Goal: Task Accomplishment & Management: Use online tool/utility

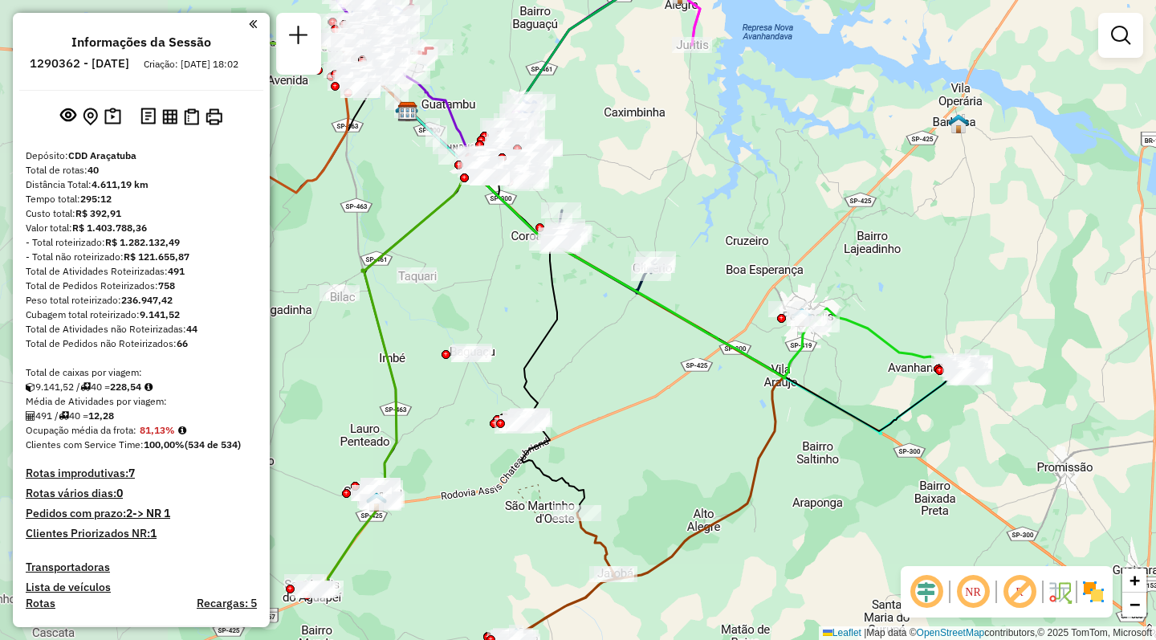
drag, startPoint x: 386, startPoint y: 220, endPoint x: 740, endPoint y: 223, distance: 353.4
click at [740, 223] on div "Janela de atendimento Grade de atendimento Capacidade Transportadoras Veículos …" at bounding box center [578, 320] width 1156 height 640
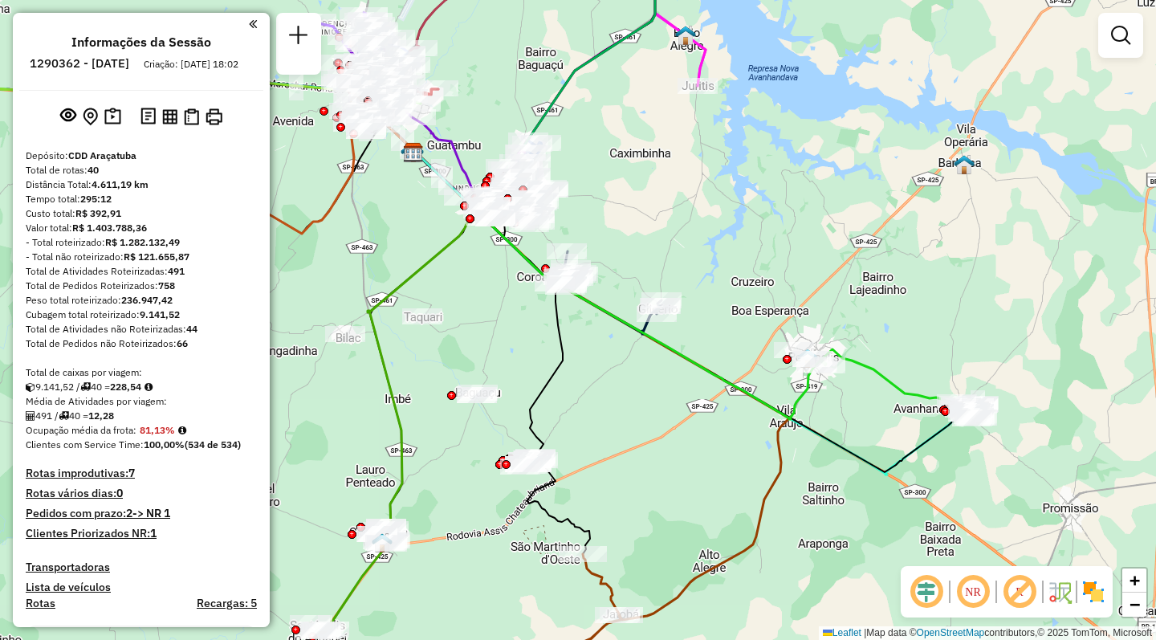
drag, startPoint x: 606, startPoint y: 177, endPoint x: 612, endPoint y: 244, distance: 66.9
click at [612, 244] on div "Janela de atendimento Grade de atendimento Capacidade Transportadoras Veículos …" at bounding box center [578, 320] width 1156 height 640
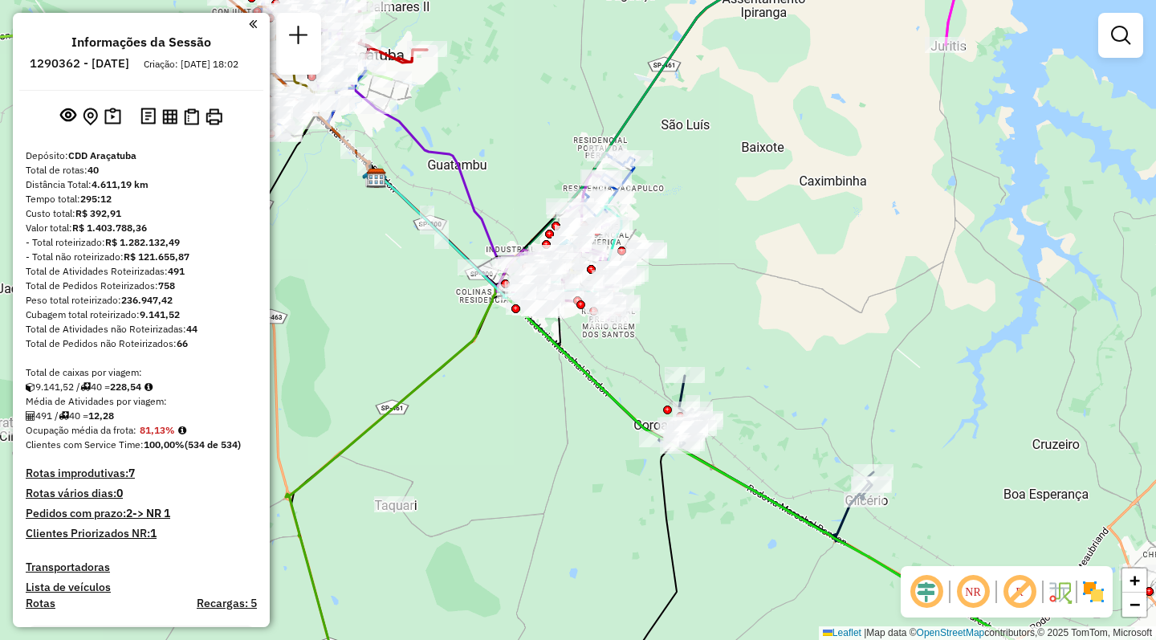
drag, startPoint x: 466, startPoint y: 313, endPoint x: 517, endPoint y: 340, distance: 57.8
click at [517, 340] on div "Janela de atendimento Grade de atendimento Capacidade Transportadoras Veículos …" at bounding box center [578, 320] width 1156 height 640
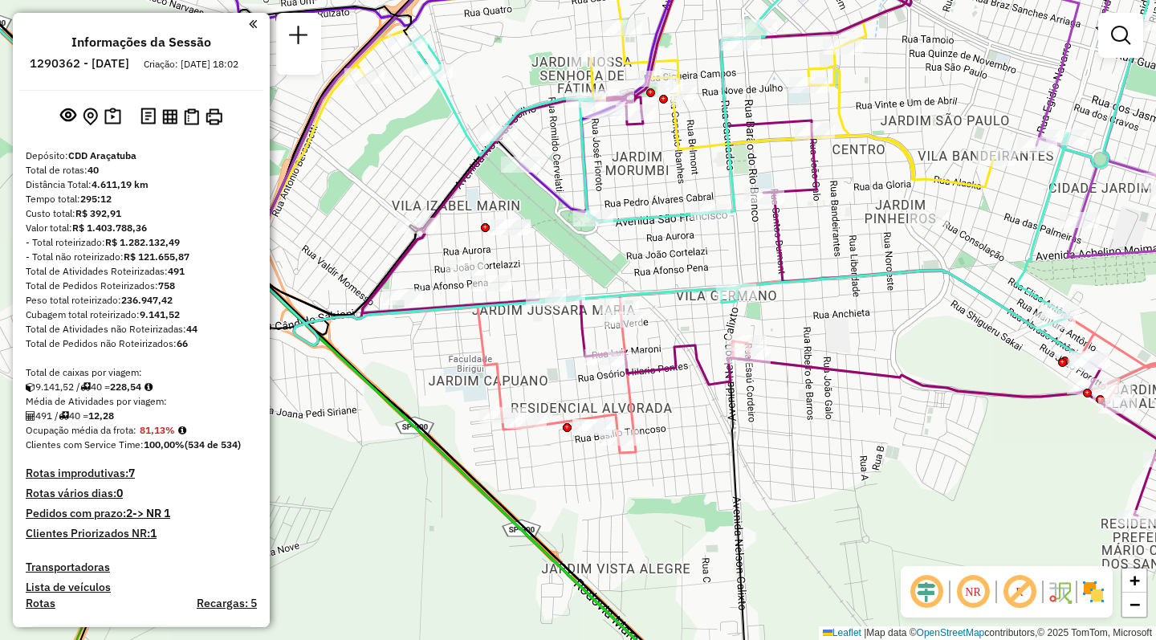
drag, startPoint x: 414, startPoint y: 406, endPoint x: 426, endPoint y: 414, distance: 14.9
click at [428, 428] on div "Janela de atendimento Grade de atendimento Capacidade Transportadoras Veículos …" at bounding box center [578, 320] width 1156 height 640
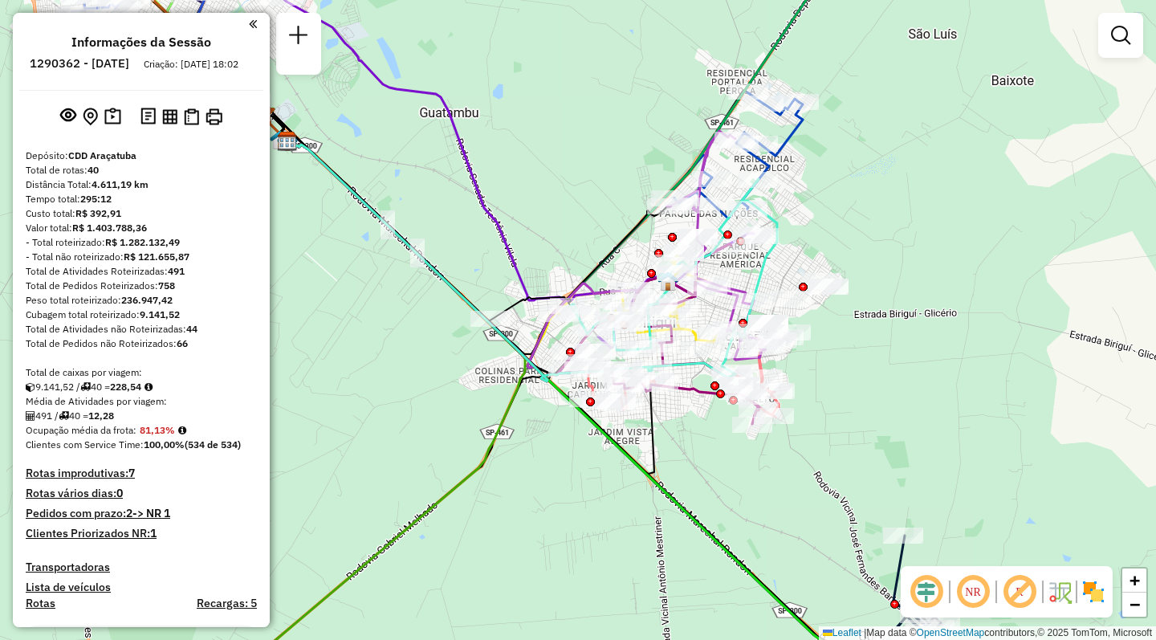
drag, startPoint x: 359, startPoint y: 411, endPoint x: 549, endPoint y: 418, distance: 189.6
click at [549, 418] on div "Janela de atendimento Grade de atendimento Capacidade Transportadoras Veículos …" at bounding box center [578, 320] width 1156 height 640
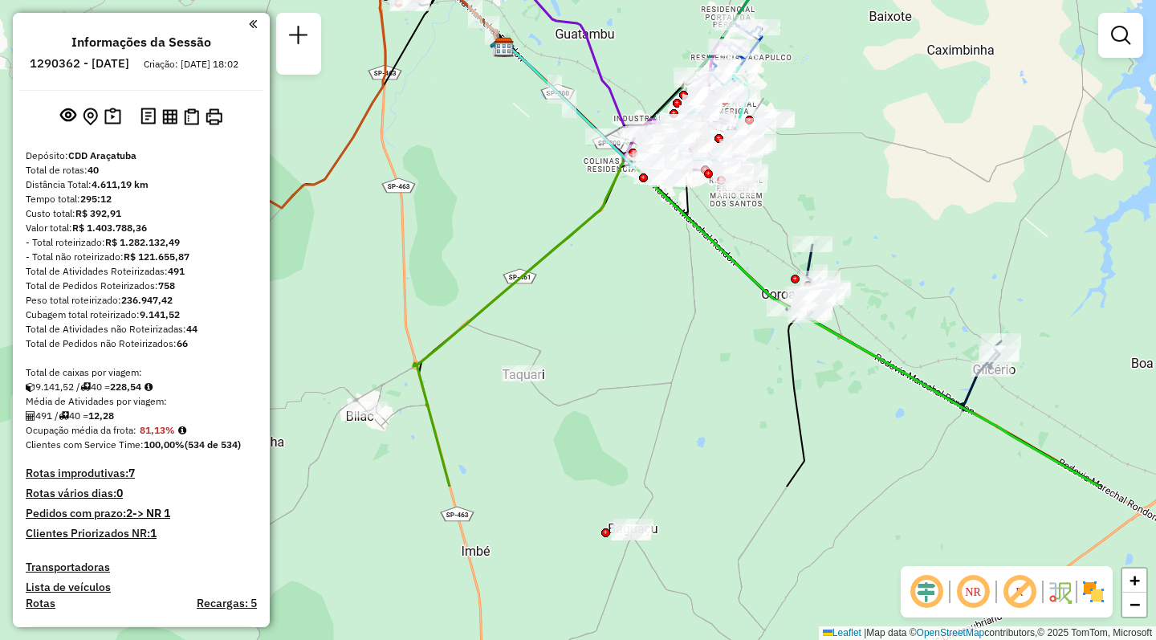
drag, startPoint x: 390, startPoint y: 394, endPoint x: 536, endPoint y: 177, distance: 261.0
click at [536, 177] on div "Janela de atendimento Grade de atendimento Capacidade Transportadoras Veículos …" at bounding box center [578, 320] width 1156 height 640
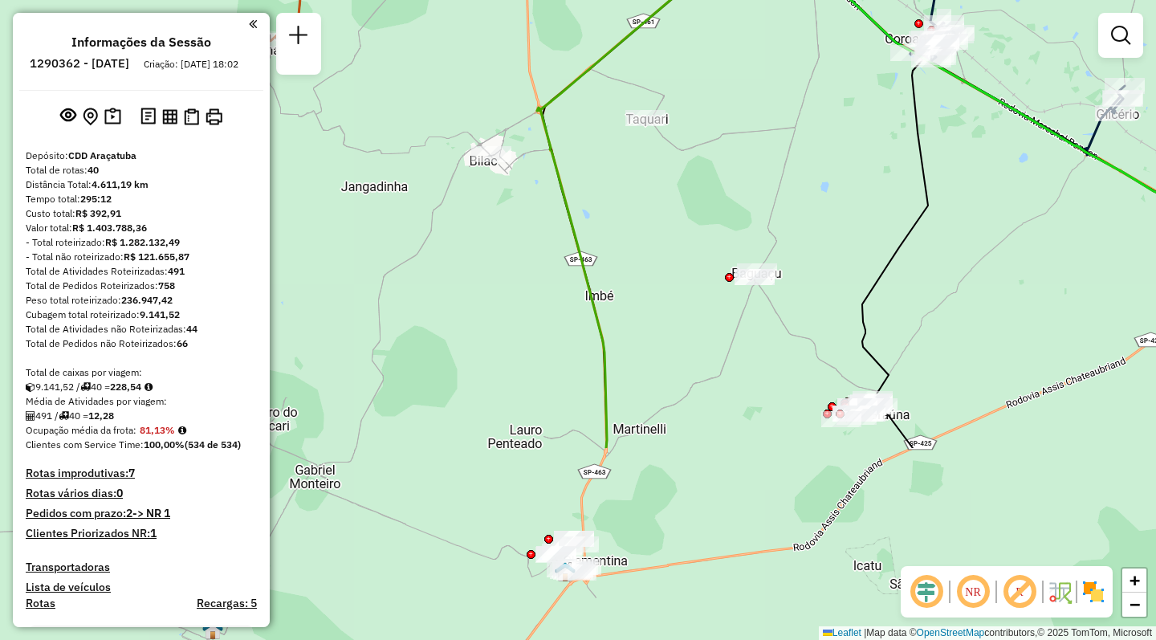
drag, startPoint x: 880, startPoint y: 467, endPoint x: 1004, endPoint y: 211, distance: 283.8
click at [1004, 211] on div "Janela de atendimento Grade de atendimento Capacidade Transportadoras Veículos …" at bounding box center [578, 320] width 1156 height 640
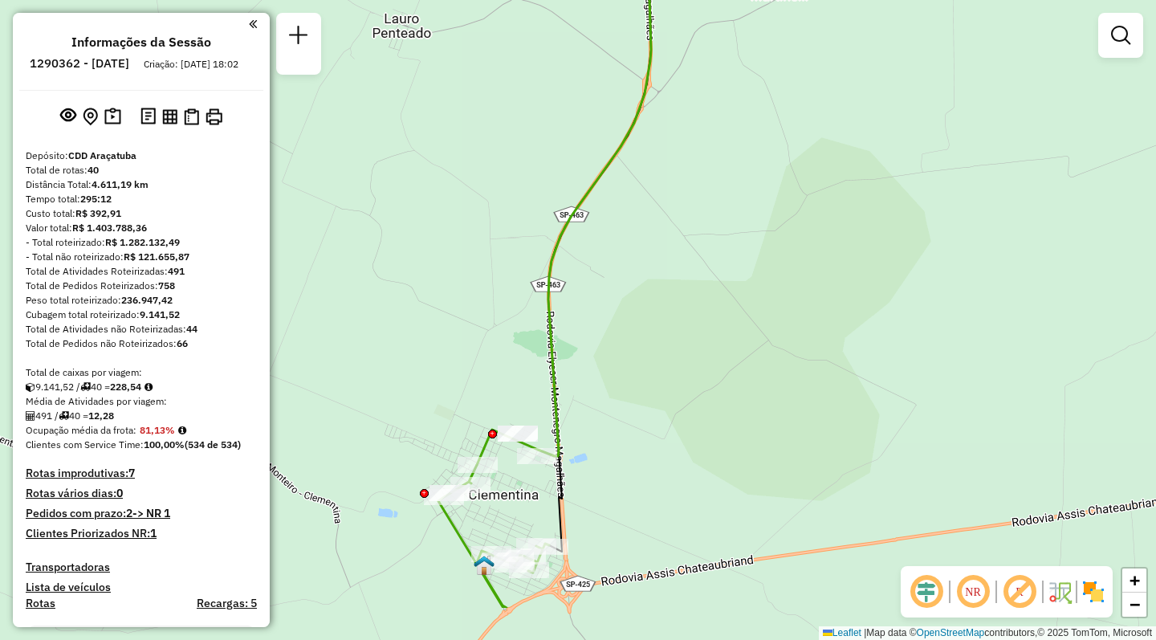
drag, startPoint x: 655, startPoint y: 559, endPoint x: 634, endPoint y: 514, distance: 49.9
click at [603, 541] on div "Janela de atendimento Grade de atendimento Capacidade Transportadoras Veículos …" at bounding box center [578, 320] width 1156 height 640
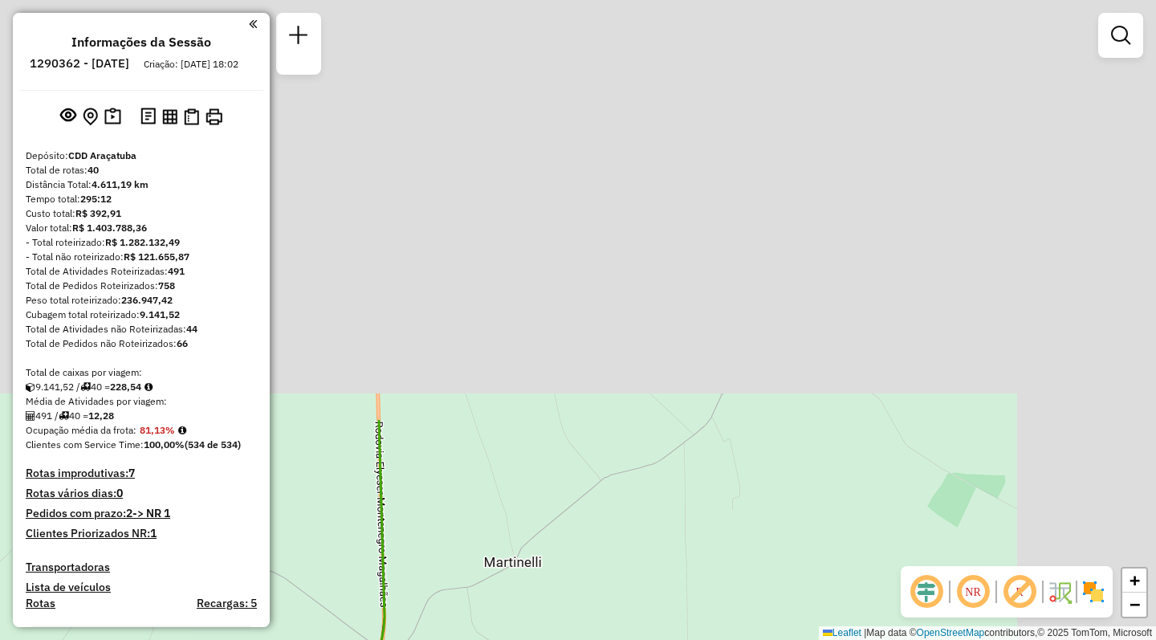
drag, startPoint x: 911, startPoint y: 168, endPoint x: 696, endPoint y: 600, distance: 482.3
click at [692, 638] on div "Janela de atendimento Grade de atendimento Capacidade Transportadoras Veículos …" at bounding box center [578, 320] width 1156 height 640
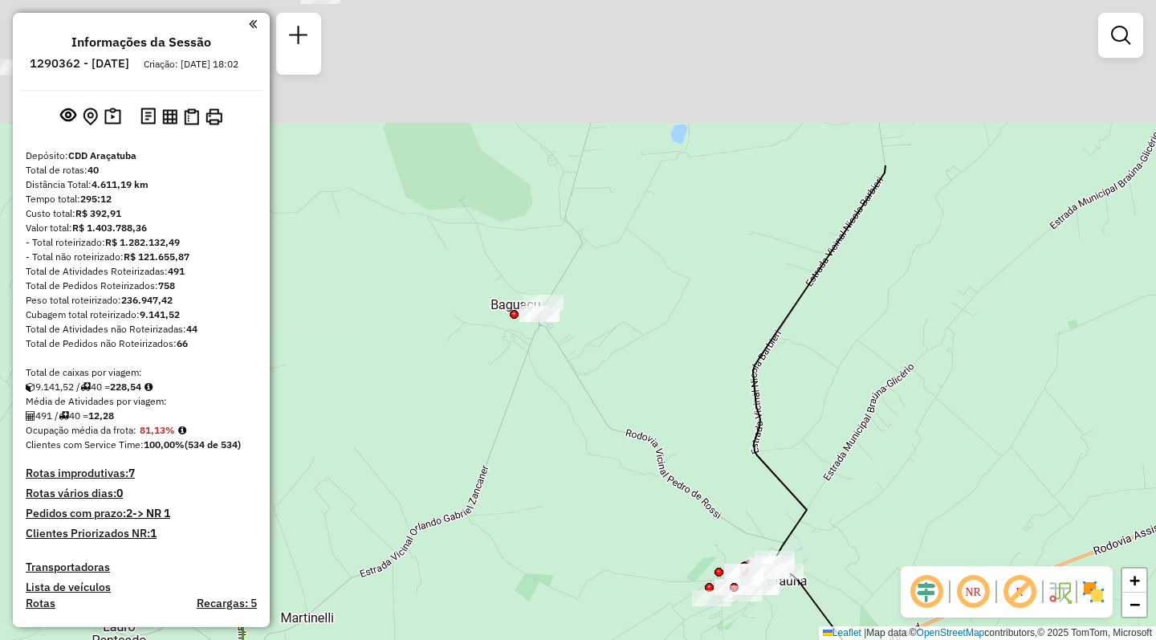
drag, startPoint x: 683, startPoint y: 246, endPoint x: 662, endPoint y: 610, distance: 364.4
click at [662, 610] on div "Janela de atendimento Grade de atendimento Capacidade Transportadoras Veículos …" at bounding box center [578, 320] width 1156 height 640
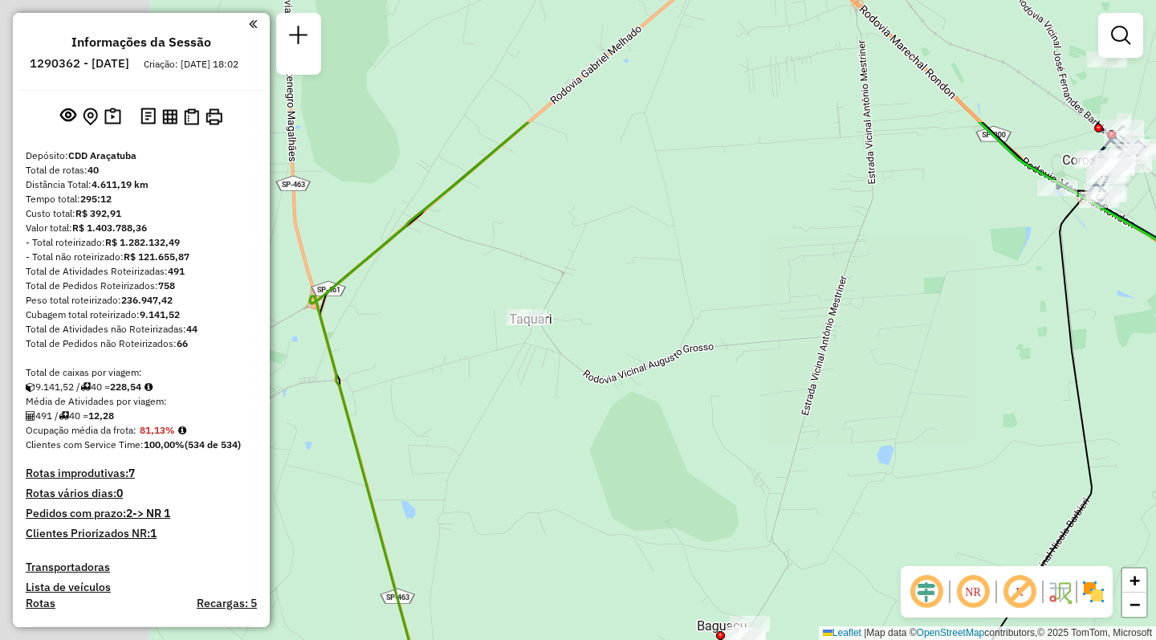
drag, startPoint x: 823, startPoint y: 331, endPoint x: 1050, endPoint y: 517, distance: 293.9
click at [1050, 517] on div "Janela de atendimento Grade de atendimento Capacidade Transportadoras Veículos …" at bounding box center [578, 320] width 1156 height 640
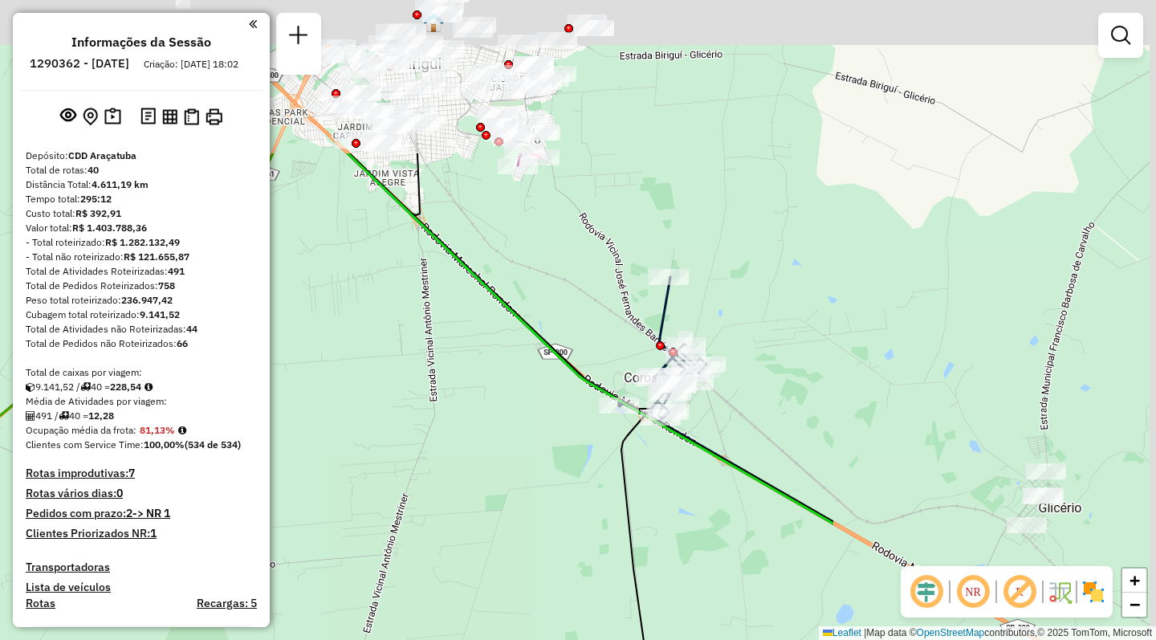
drag, startPoint x: 961, startPoint y: 410, endPoint x: 528, endPoint y: 608, distance: 476.2
click at [503, 635] on div "Janela de atendimento Grade de atendimento Capacidade Transportadoras Veículos …" at bounding box center [578, 320] width 1156 height 640
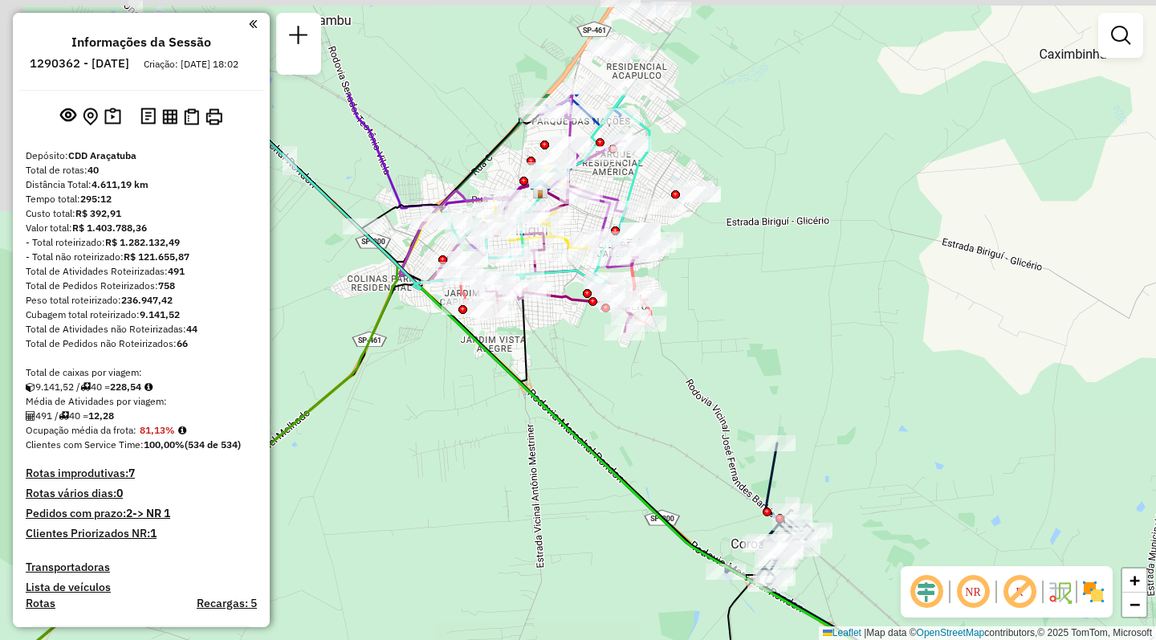
drag, startPoint x: 346, startPoint y: 359, endPoint x: 582, endPoint y: 584, distance: 326.1
click at [576, 631] on div "Janela de atendimento Grade de atendimento Capacidade Transportadoras Veículos …" at bounding box center [578, 320] width 1156 height 640
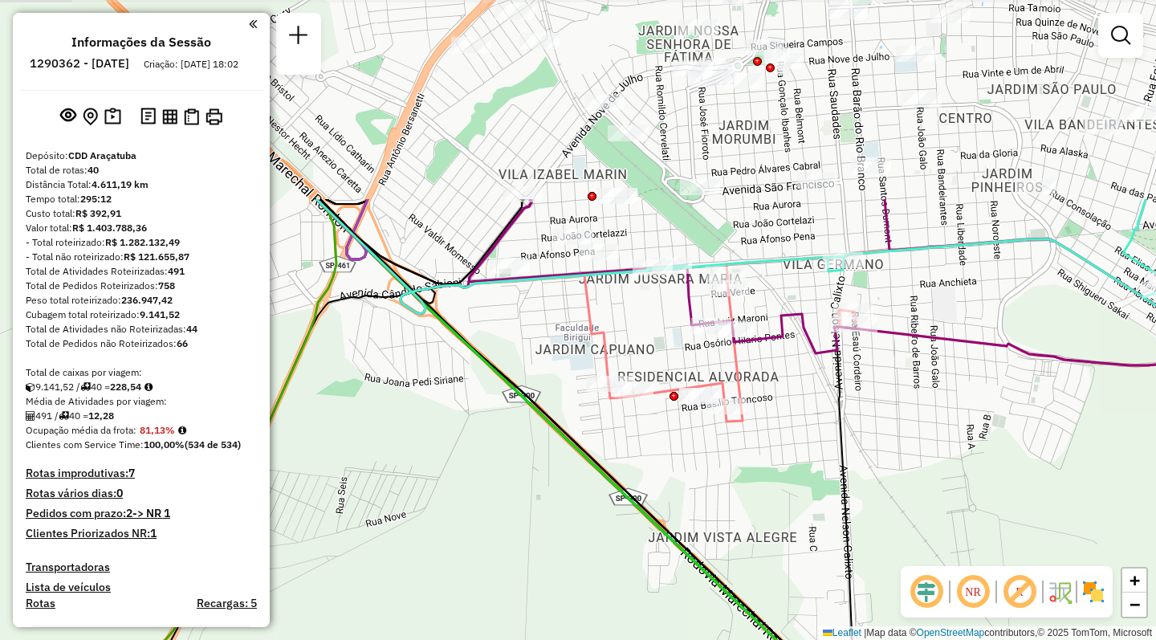
drag, startPoint x: 597, startPoint y: 490, endPoint x: 582, endPoint y: 639, distance: 150.1
click at [582, 639] on div "Janela de atendimento Grade de atendimento Capacidade Transportadoras Veículos …" at bounding box center [578, 320] width 1156 height 640
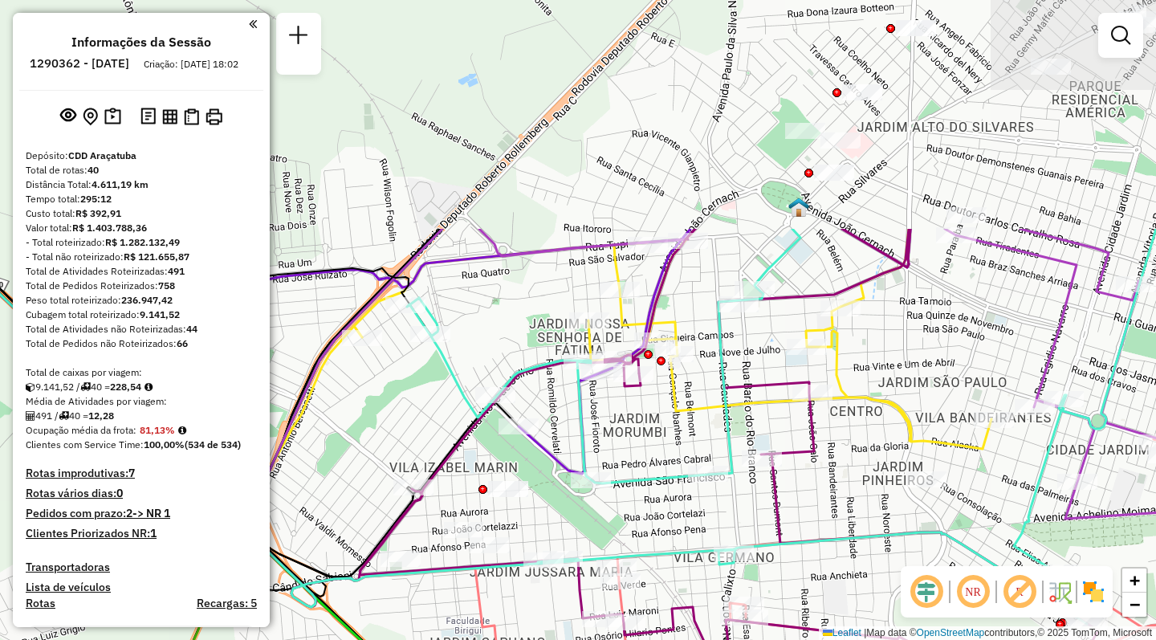
drag, startPoint x: 639, startPoint y: 300, endPoint x: 530, endPoint y: 593, distance: 312.8
click at [530, 593] on div "Janela de atendimento Grade de atendimento Capacidade Transportadoras Veículos …" at bounding box center [578, 320] width 1156 height 640
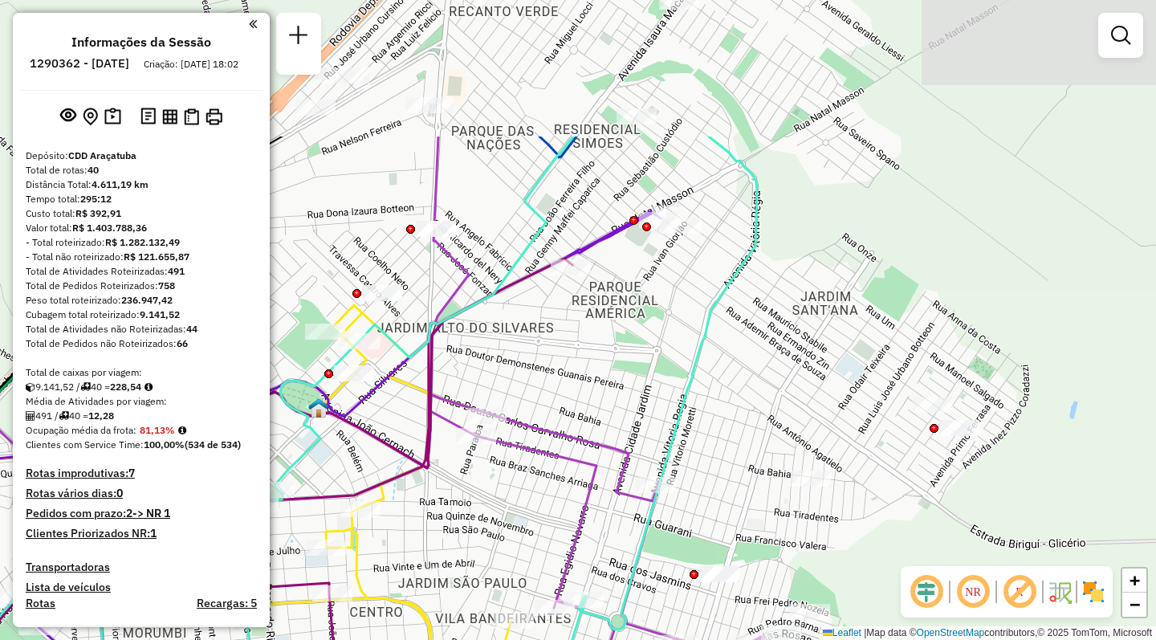
drag, startPoint x: 771, startPoint y: 435, endPoint x: 291, endPoint y: 636, distance: 520.5
click at [291, 636] on div "Janela de atendimento Grade de atendimento Capacidade Transportadoras Veículos …" at bounding box center [578, 320] width 1156 height 640
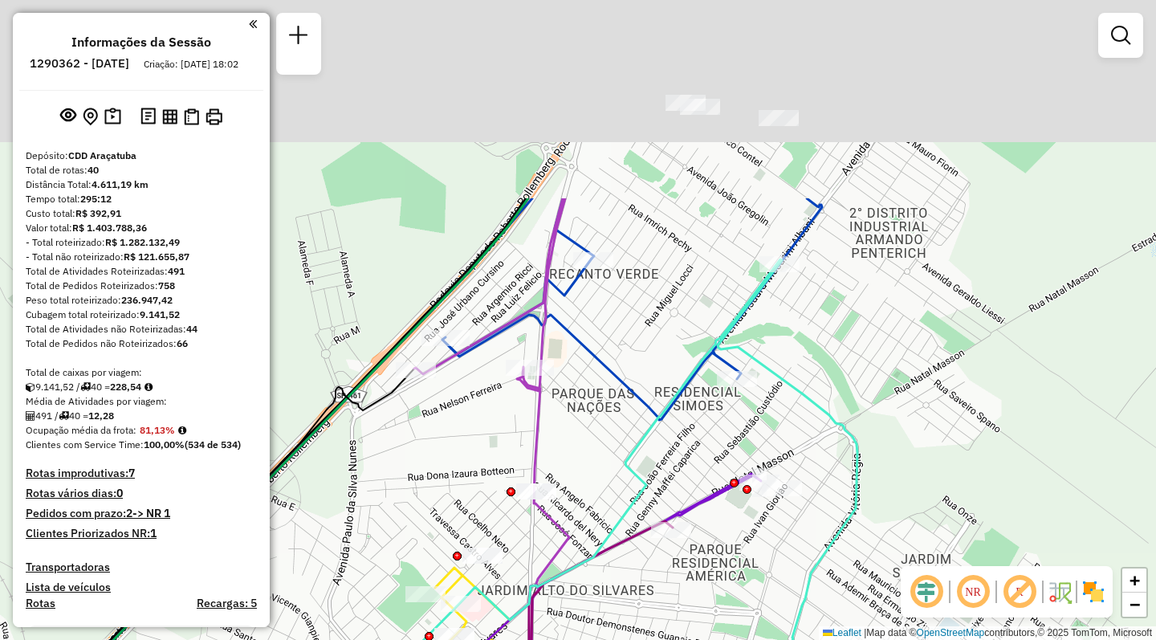
drag, startPoint x: 426, startPoint y: 409, endPoint x: 500, endPoint y: 593, distance: 199.2
click at [500, 593] on div "Rota 34 - Placa CRW6W02 81116004 - FARLEY [GEOGRAPHIC_DATA] Janela de atendimen…" at bounding box center [578, 320] width 1156 height 640
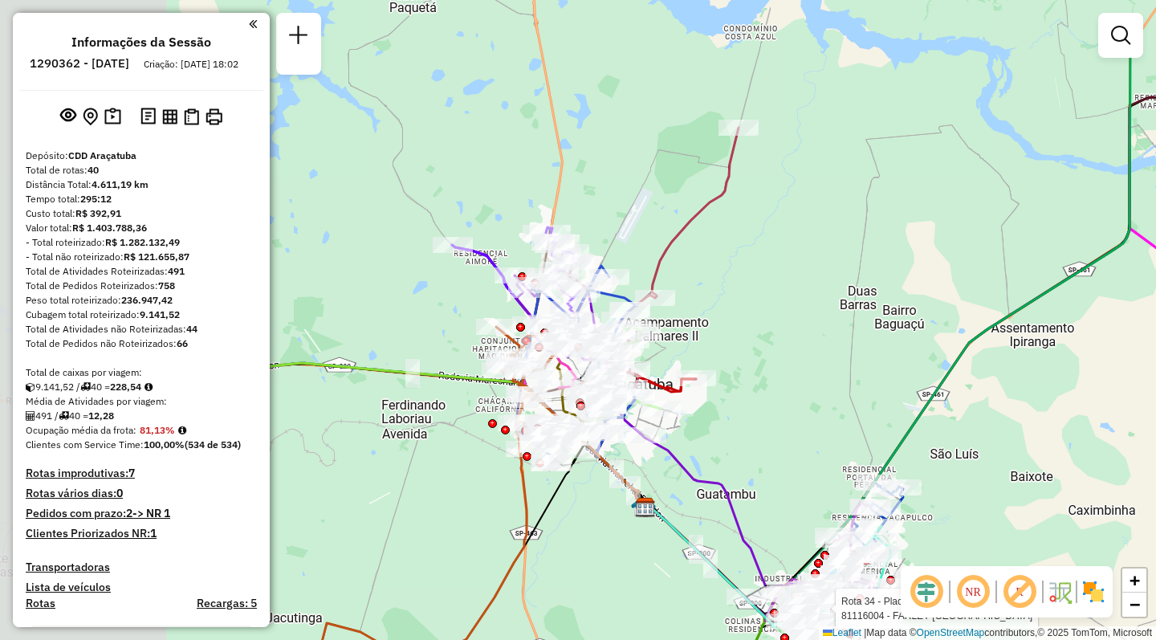
drag, startPoint x: 472, startPoint y: 300, endPoint x: 768, endPoint y: 418, distance: 317.9
click at [768, 418] on div "Rota 34 - Placa CRW6W02 81116004 - FARLEY [GEOGRAPHIC_DATA] Janela de atendimen…" at bounding box center [578, 320] width 1156 height 640
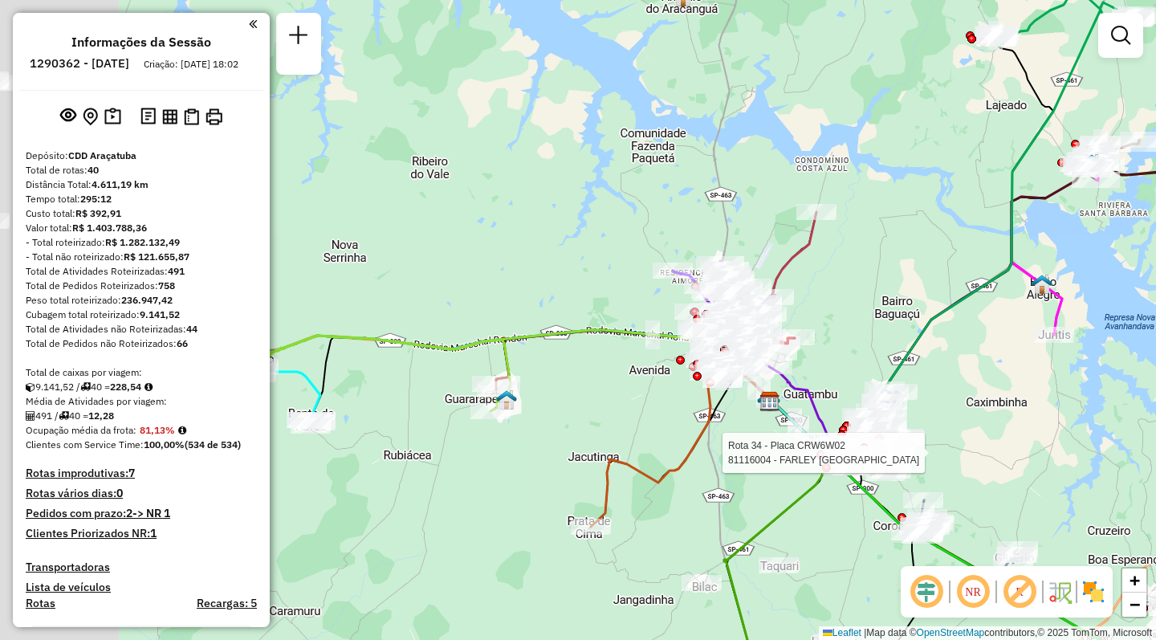
drag, startPoint x: 406, startPoint y: 463, endPoint x: 578, endPoint y: 409, distance: 181.1
click at [578, 409] on div "Rota 34 - Placa CRW6W02 81116004 - FARLEY [GEOGRAPHIC_DATA] Janela de atendimen…" at bounding box center [578, 320] width 1156 height 640
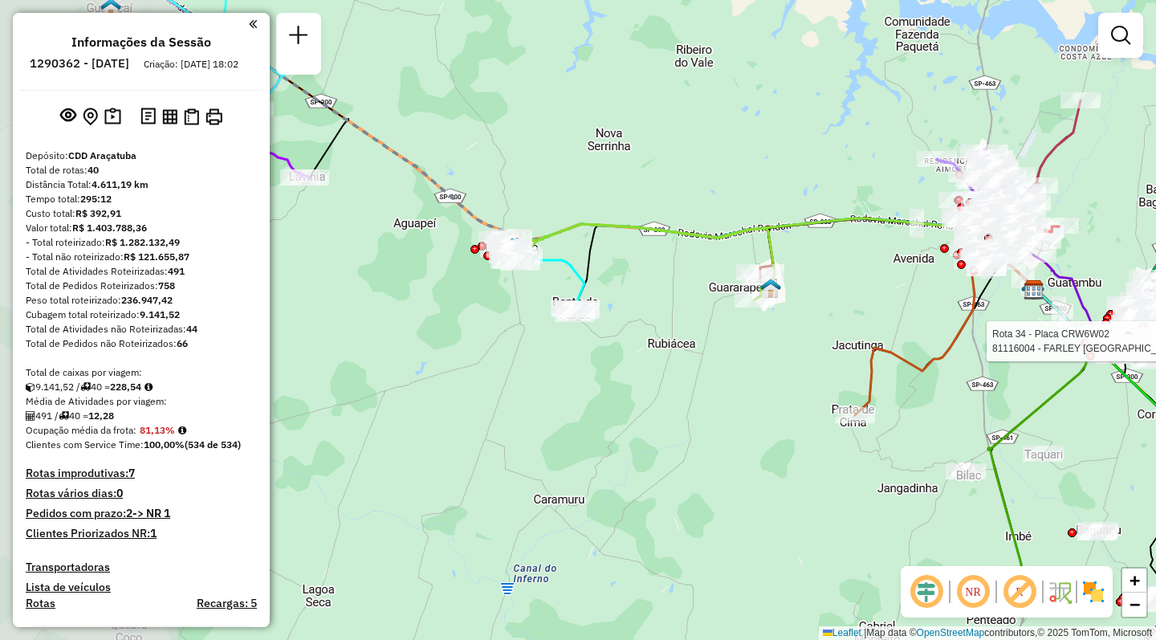
drag, startPoint x: 475, startPoint y: 501, endPoint x: 739, endPoint y: 389, distance: 286.8
click at [739, 389] on div "Rota 34 - Placa CRW6W02 81116004 - FARLEY [GEOGRAPHIC_DATA] Janela de atendimen…" at bounding box center [578, 320] width 1156 height 640
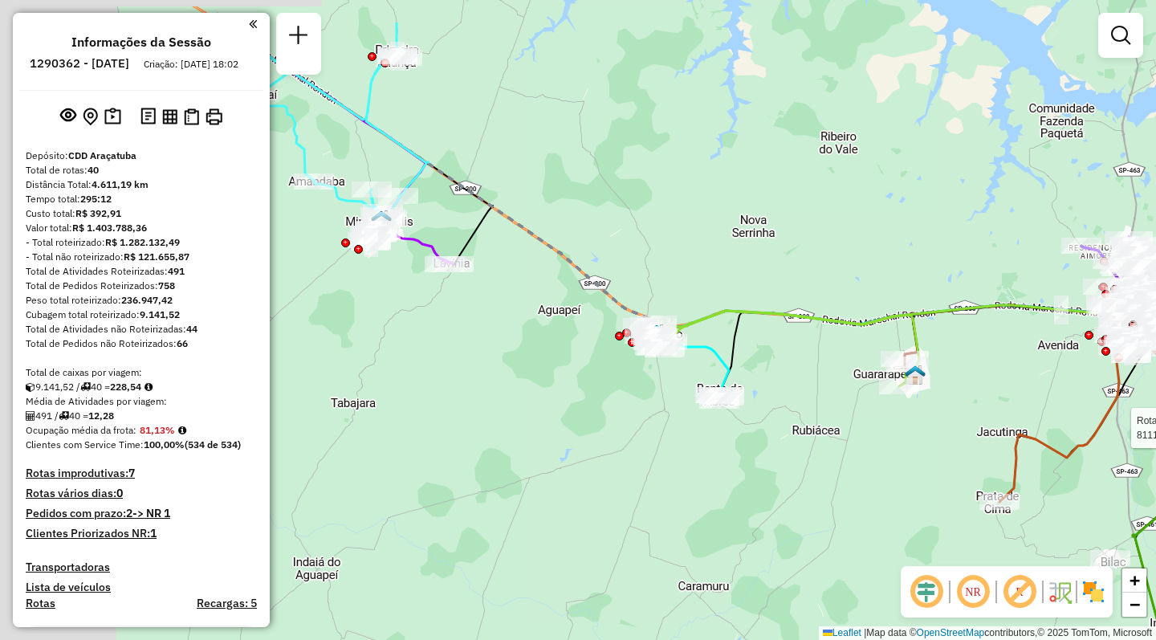
drag, startPoint x: 455, startPoint y: 359, endPoint x: 600, endPoint y: 446, distance: 168.6
click at [600, 446] on div "Rota 34 - Placa CRW6W02 81116004 - FARLEY [GEOGRAPHIC_DATA] Janela de atendimen…" at bounding box center [578, 320] width 1156 height 640
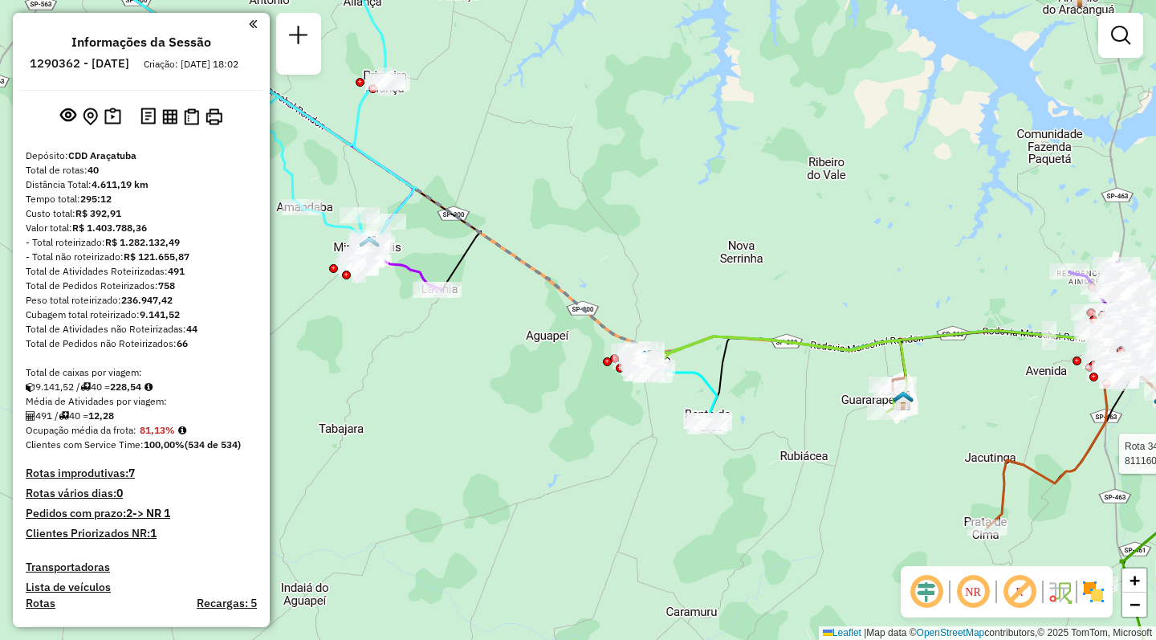
drag, startPoint x: 496, startPoint y: 385, endPoint x: 421, endPoint y: 341, distance: 86.8
click at [421, 341] on div "Rota 34 - Placa CRW6W02 81116004 - FARLEY [GEOGRAPHIC_DATA] Janela de atendimen…" at bounding box center [578, 320] width 1156 height 640
click at [834, 497] on div "Rota 34 - Placa CRW6W02 81116004 - FARLEY [GEOGRAPHIC_DATA] Janela de atendimen…" at bounding box center [578, 320] width 1156 height 640
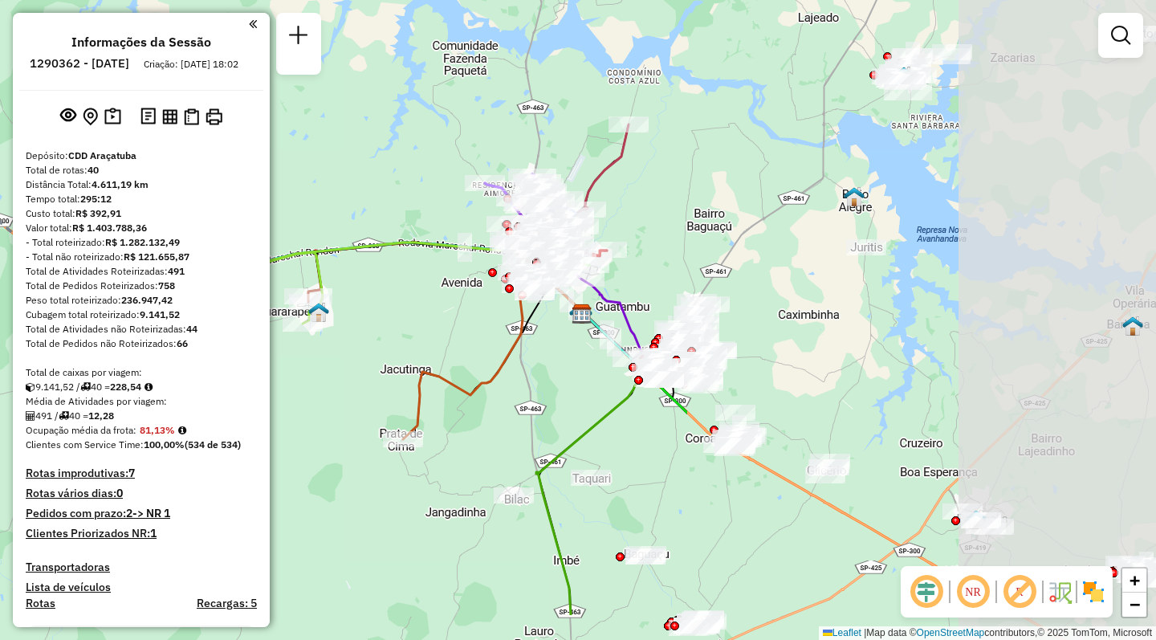
drag, startPoint x: 887, startPoint y: 486, endPoint x: 303, endPoint y: 398, distance: 591.3
click at [303, 398] on div "Janela de atendimento Grade de atendimento Capacidade Transportadoras Veículos …" at bounding box center [578, 320] width 1156 height 640
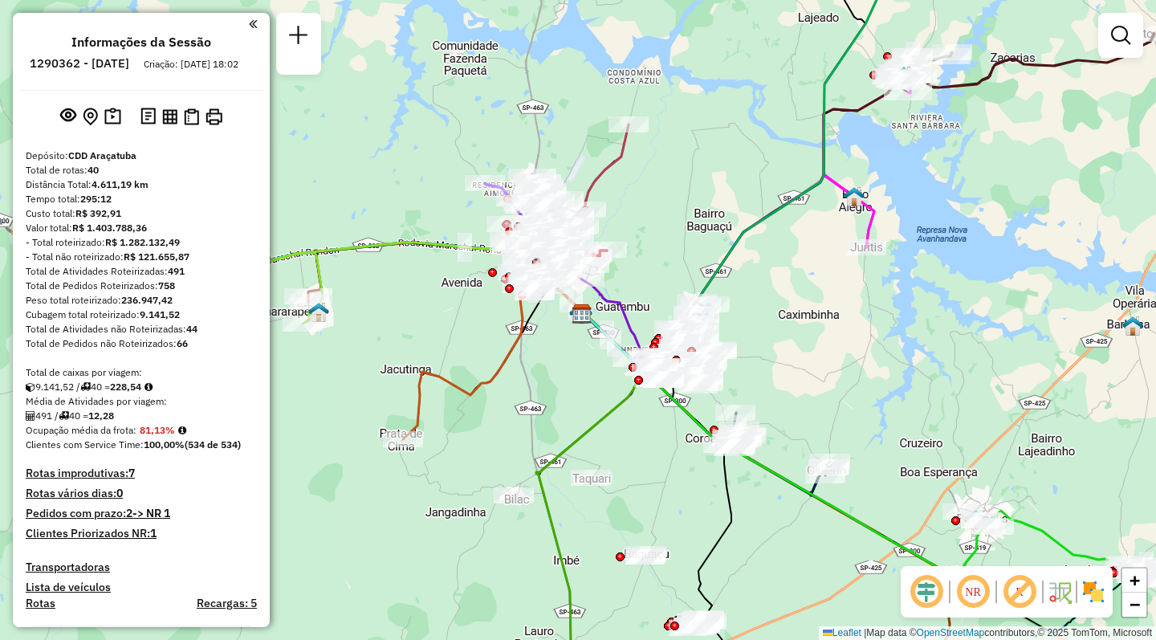
scroll to position [2184, 0]
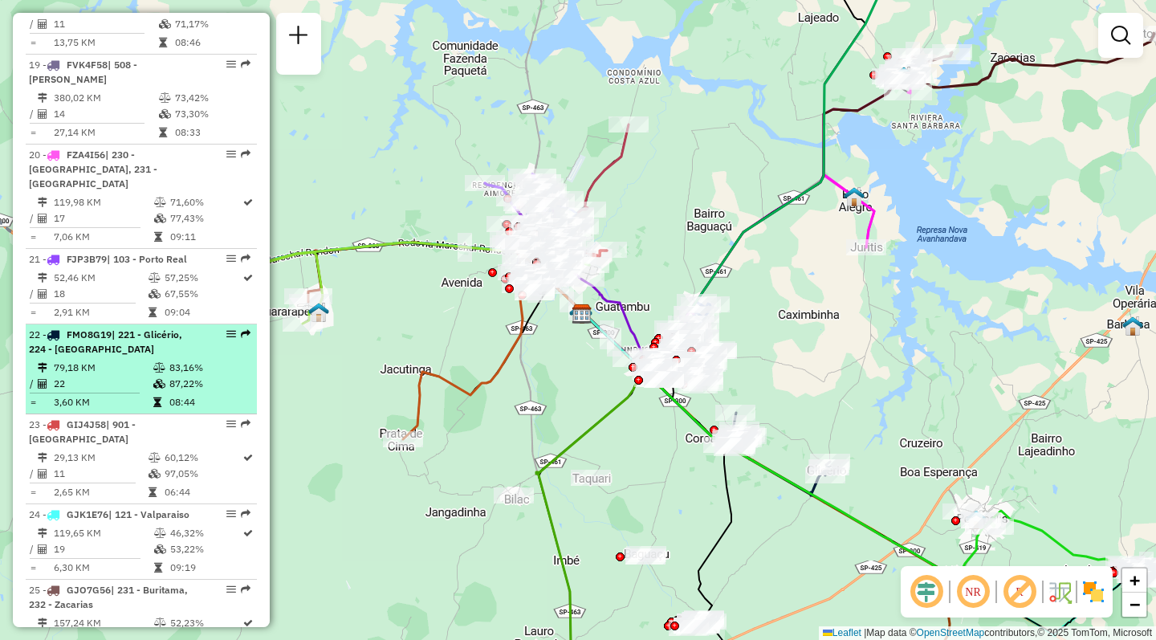
click at [105, 343] on li "22 - FMO8G19 | 221 - Glicério, 224 - [GEOGRAPHIC_DATA] 79,18 KM 83,16% / 22 87,…" at bounding box center [141, 369] width 231 height 90
select select "**********"
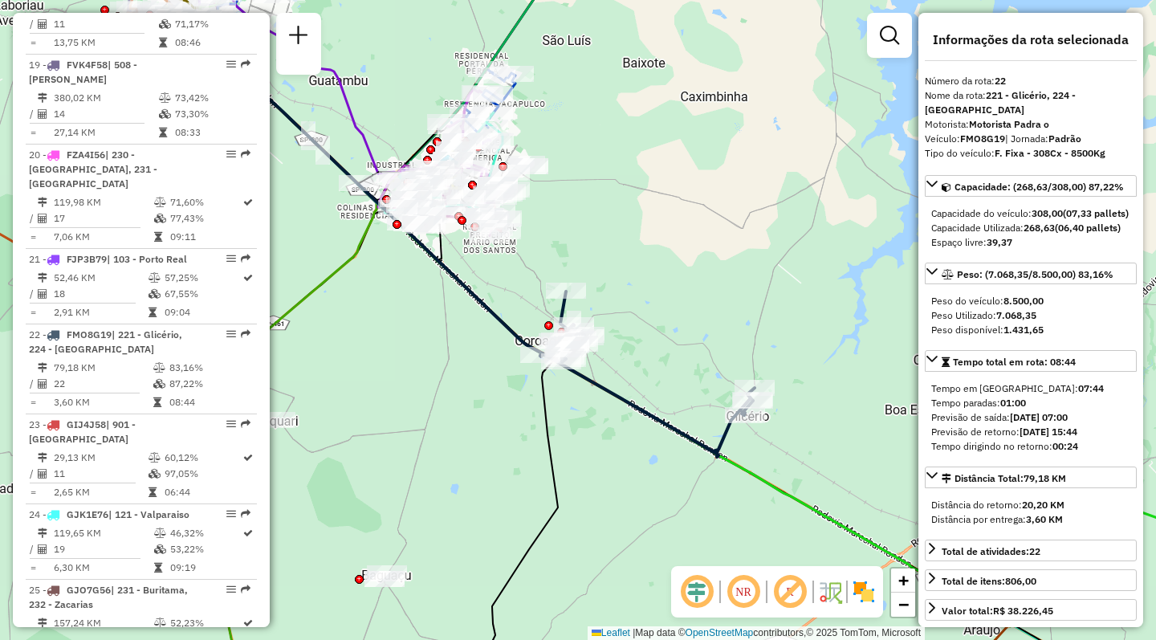
drag, startPoint x: 525, startPoint y: 473, endPoint x: 459, endPoint y: 430, distance: 78.9
click at [459, 430] on div "Janela de atendimento Grade de atendimento Capacidade Transportadoras Veículos …" at bounding box center [578, 320] width 1156 height 640
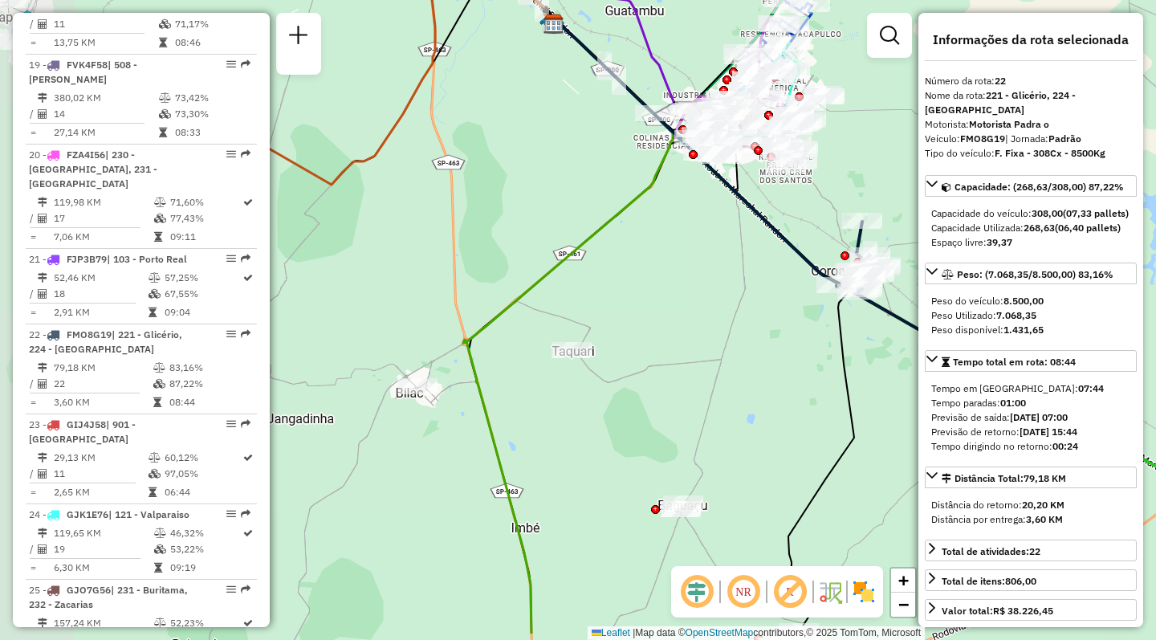
drag, startPoint x: 473, startPoint y: 431, endPoint x: 719, endPoint y: 383, distance: 250.4
click at [719, 383] on div "Janela de atendimento Grade de atendimento Capacidade Transportadoras Veículos …" at bounding box center [578, 320] width 1156 height 640
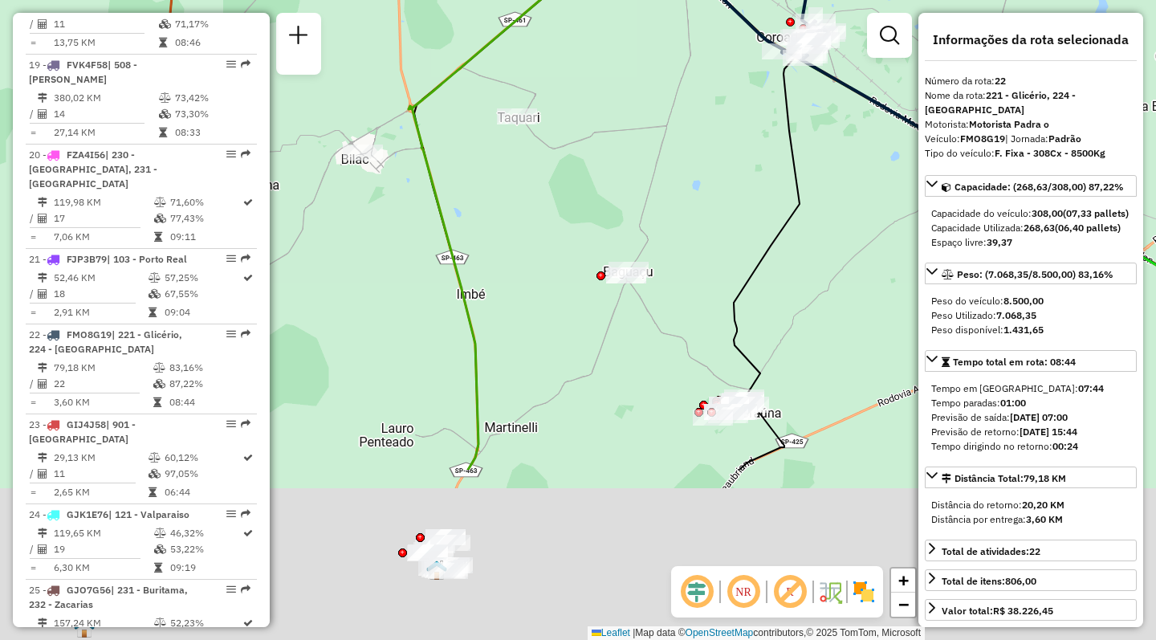
drag, startPoint x: 540, startPoint y: 467, endPoint x: 482, endPoint y: 214, distance: 258.7
click at [482, 214] on div "Janela de atendimento Grade de atendimento Capacidade Transportadoras Veículos …" at bounding box center [578, 320] width 1156 height 640
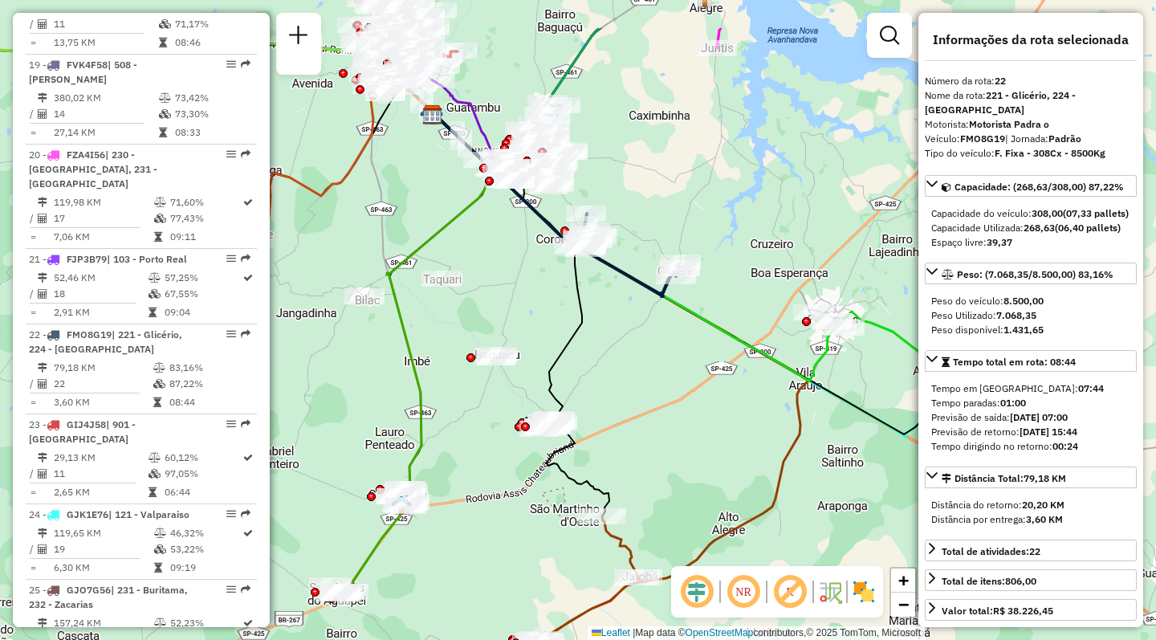
drag, startPoint x: 565, startPoint y: 149, endPoint x: 497, endPoint y: 242, distance: 114.4
click at [497, 242] on div "Janela de atendimento Grade de atendimento Capacidade Transportadoras Veículos …" at bounding box center [578, 320] width 1156 height 640
